Goal: Use online tool/utility: Utilize a website feature to perform a specific function

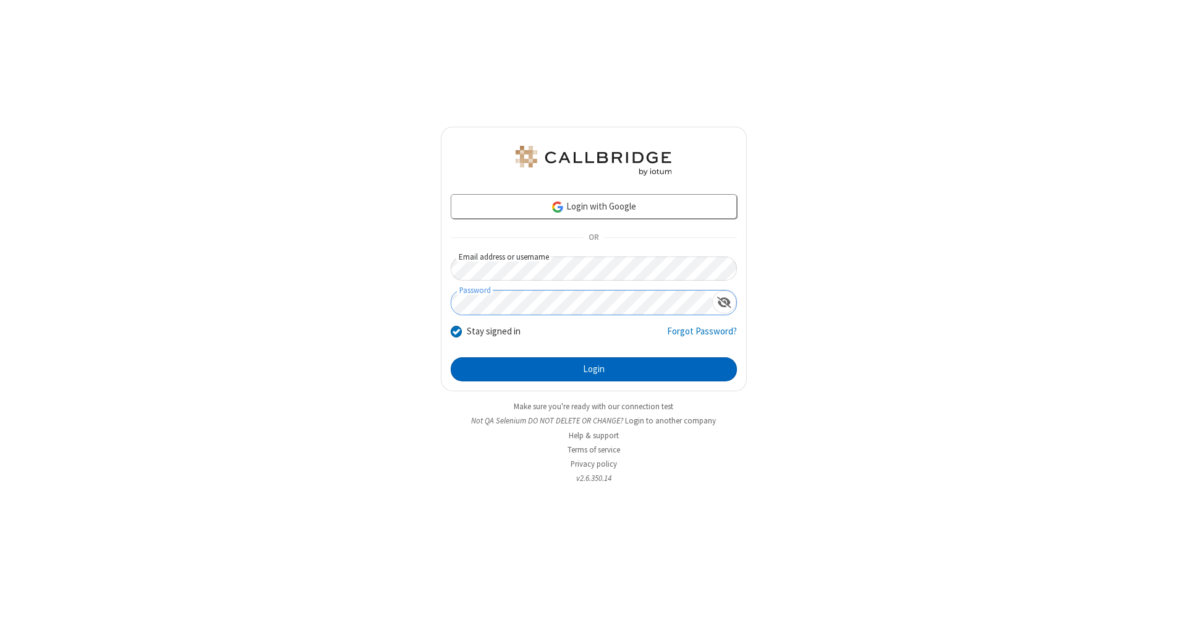
click at [593, 370] on button "Login" at bounding box center [594, 369] width 286 height 25
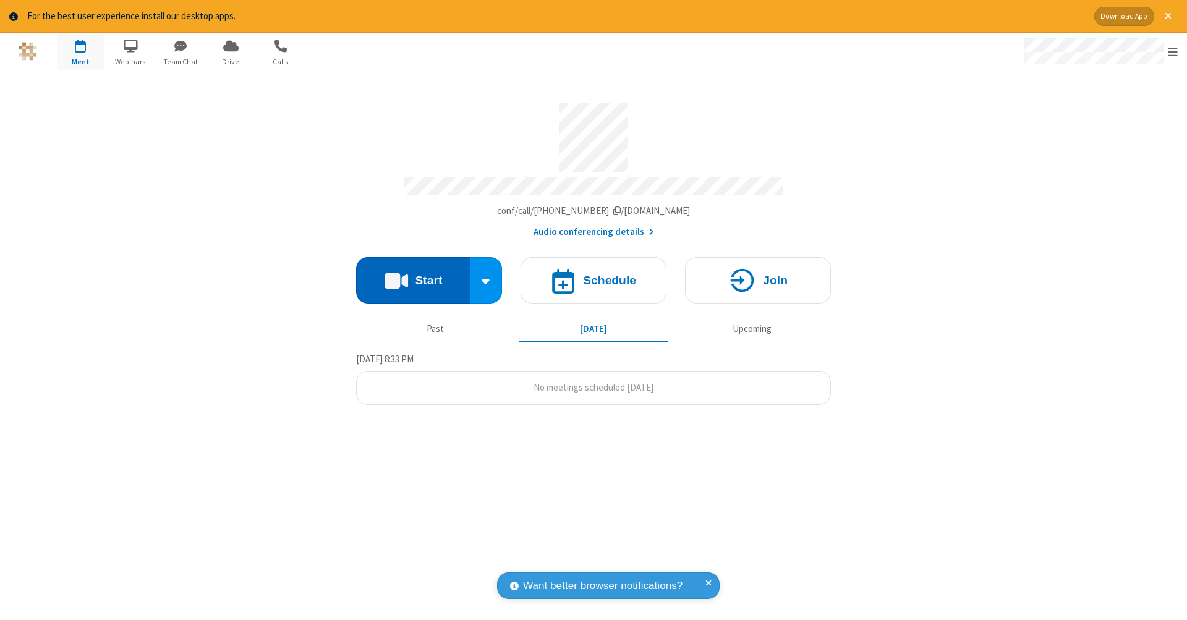
click at [413, 274] on button "Start" at bounding box center [413, 280] width 114 height 46
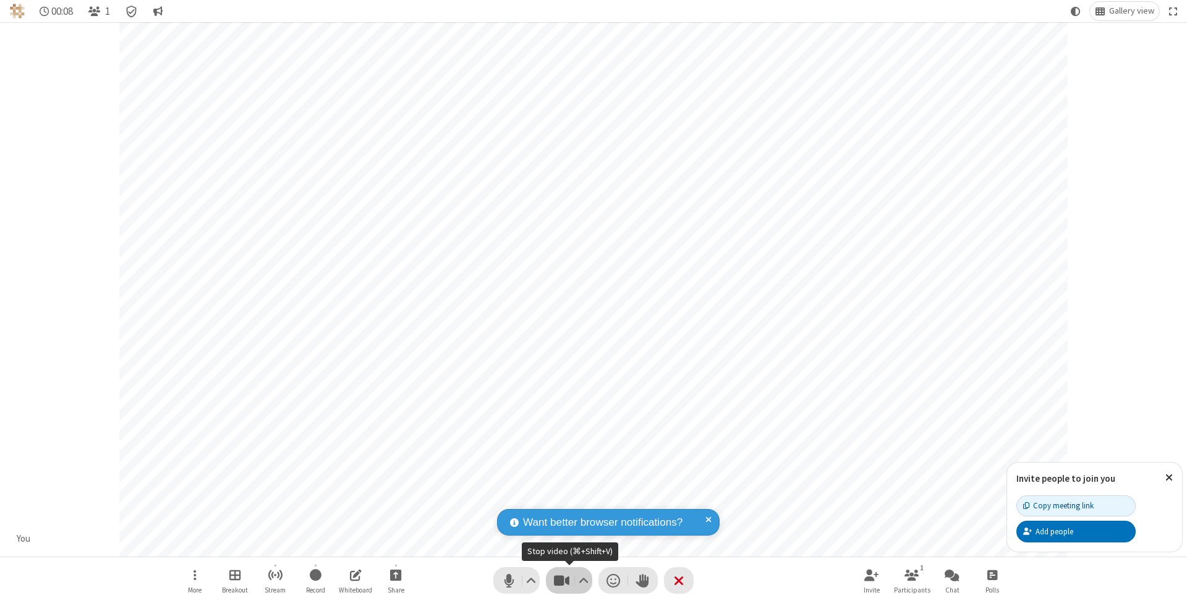
click at [561, 580] on span "Stop video (⌘+Shift+V)" at bounding box center [561, 580] width 19 height 18
click at [561, 580] on span "Start video (⌘+Shift+V)" at bounding box center [561, 580] width 19 height 18
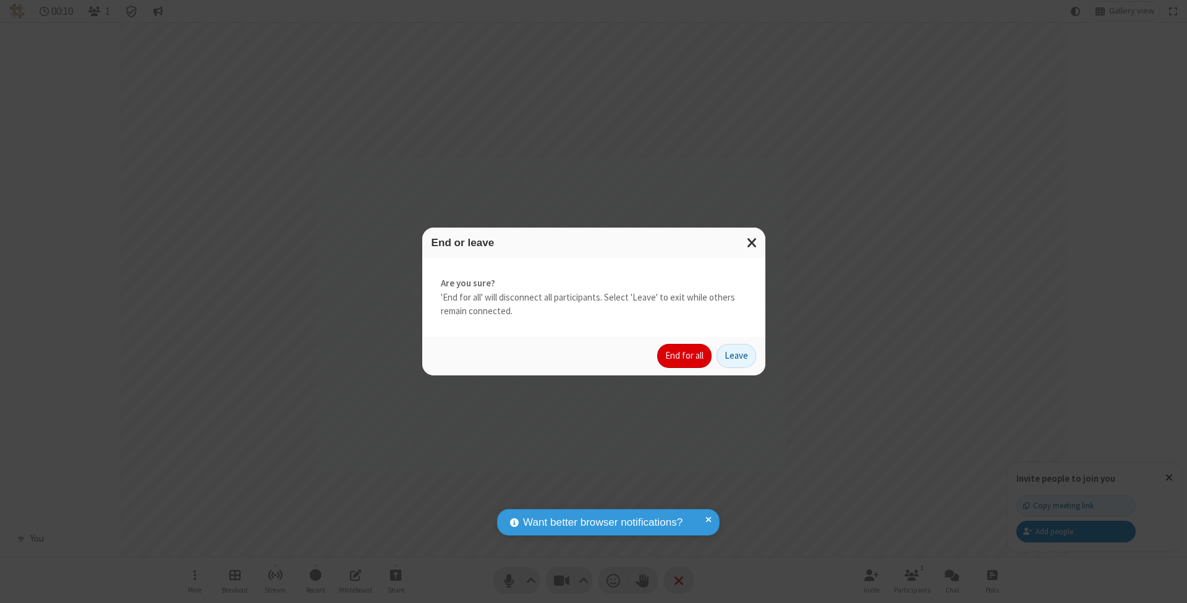
click at [685, 355] on button "End for all" at bounding box center [684, 356] width 54 height 25
